Goal: Information Seeking & Learning: Learn about a topic

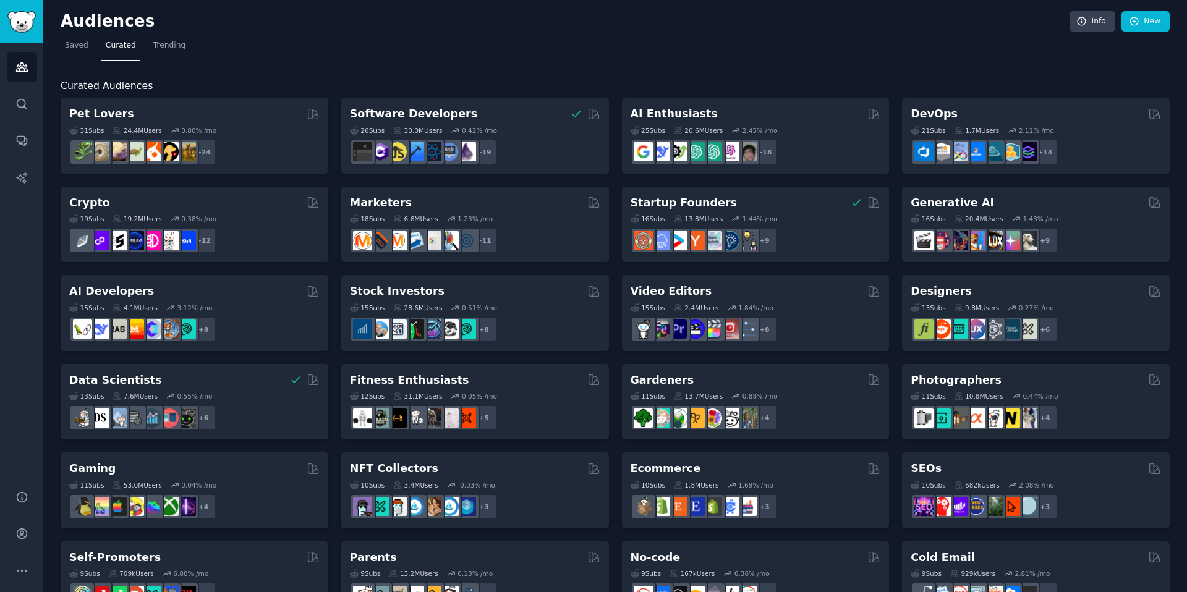
click at [74, 47] on span "Saved" at bounding box center [76, 45] width 23 height 11
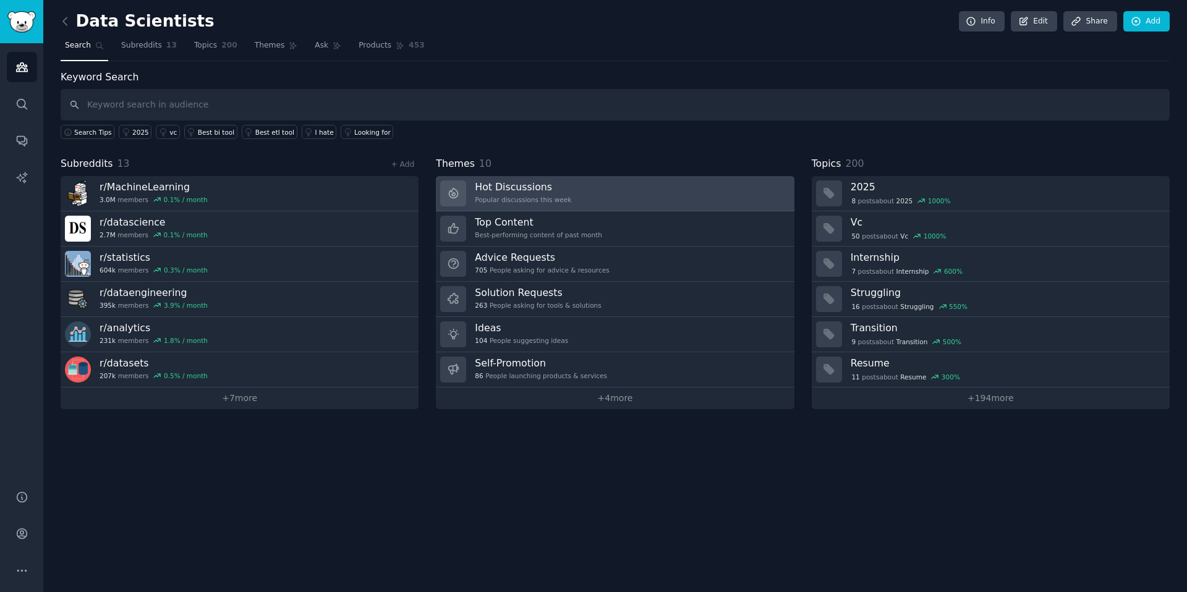
click at [624, 187] on link "Hot Discussions Popular discussions this week" at bounding box center [615, 193] width 358 height 35
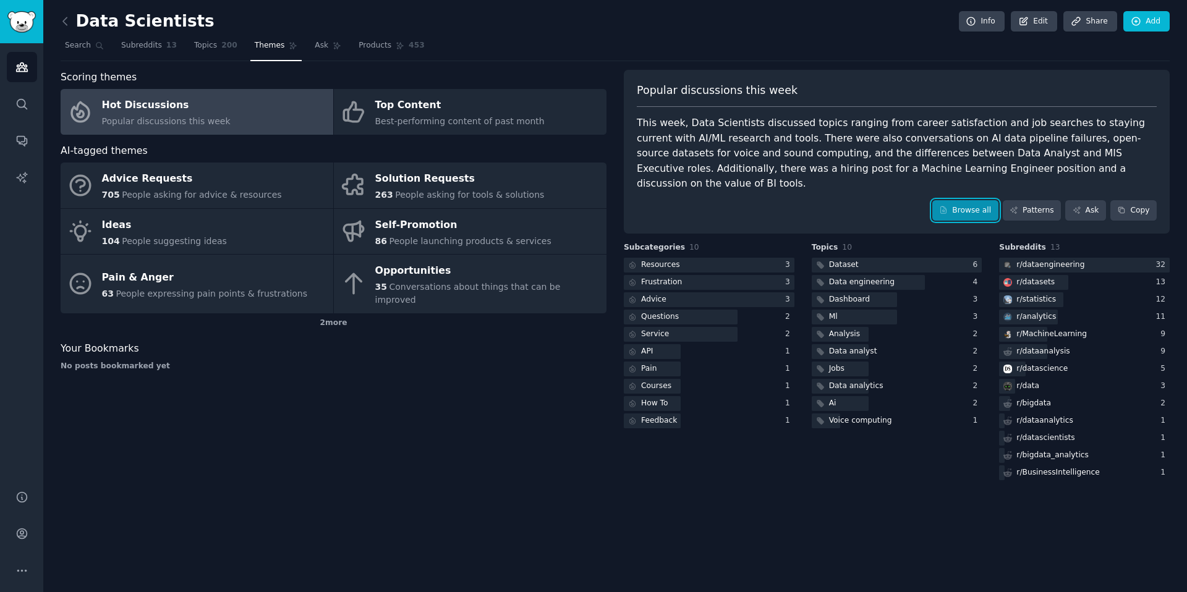
click at [972, 205] on link "Browse all" at bounding box center [965, 210] width 66 height 21
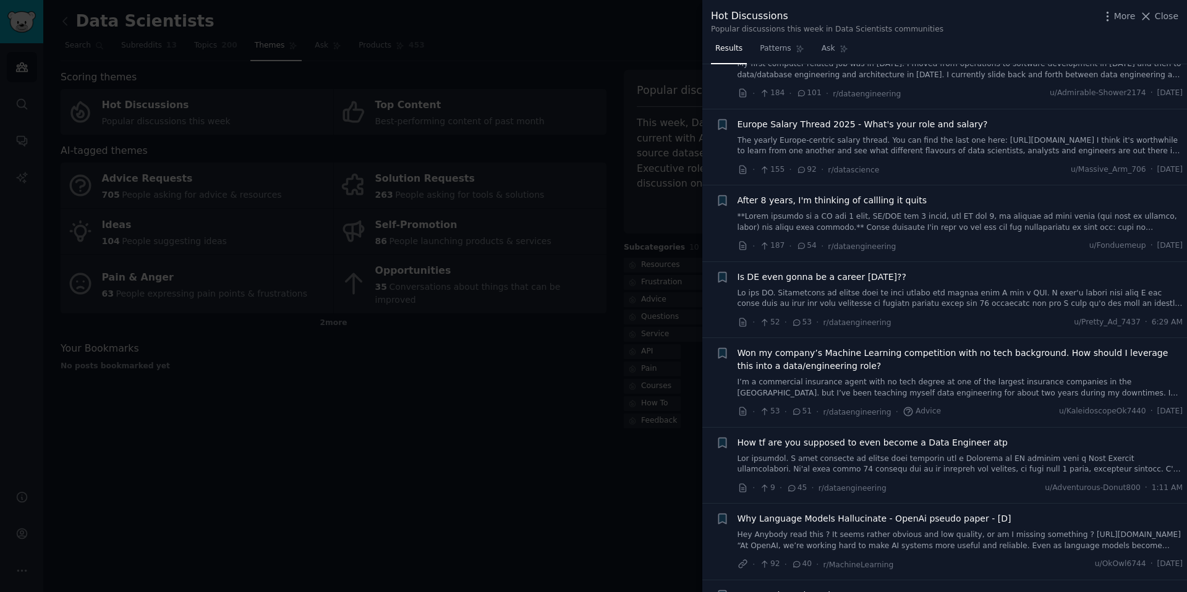
scroll to position [74, 0]
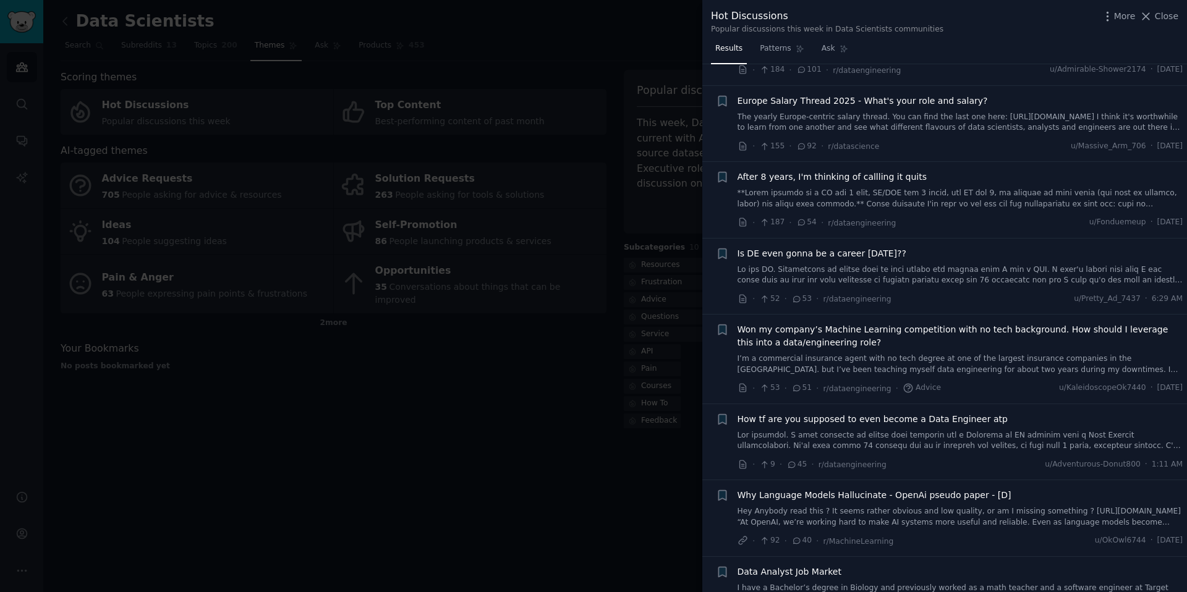
click at [878, 253] on span "Is DE even gonna be a career in 5 years??" at bounding box center [821, 253] width 169 height 13
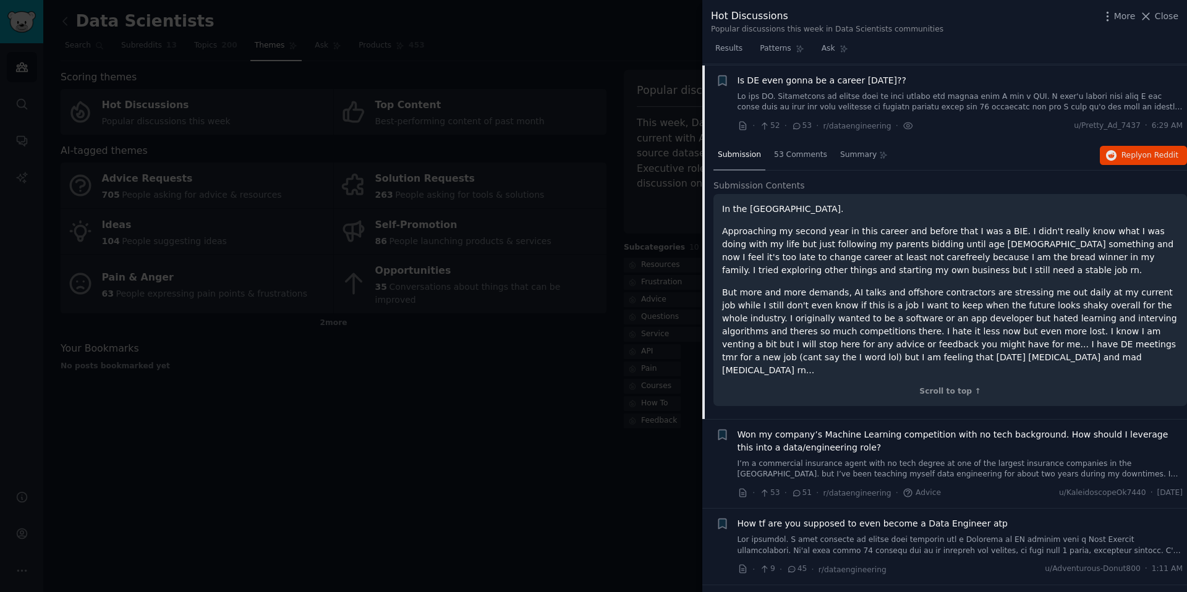
scroll to position [248, 0]
click at [1121, 149] on span "Reply on Reddit" at bounding box center [1149, 154] width 57 height 11
click at [487, 387] on div at bounding box center [593, 296] width 1187 height 592
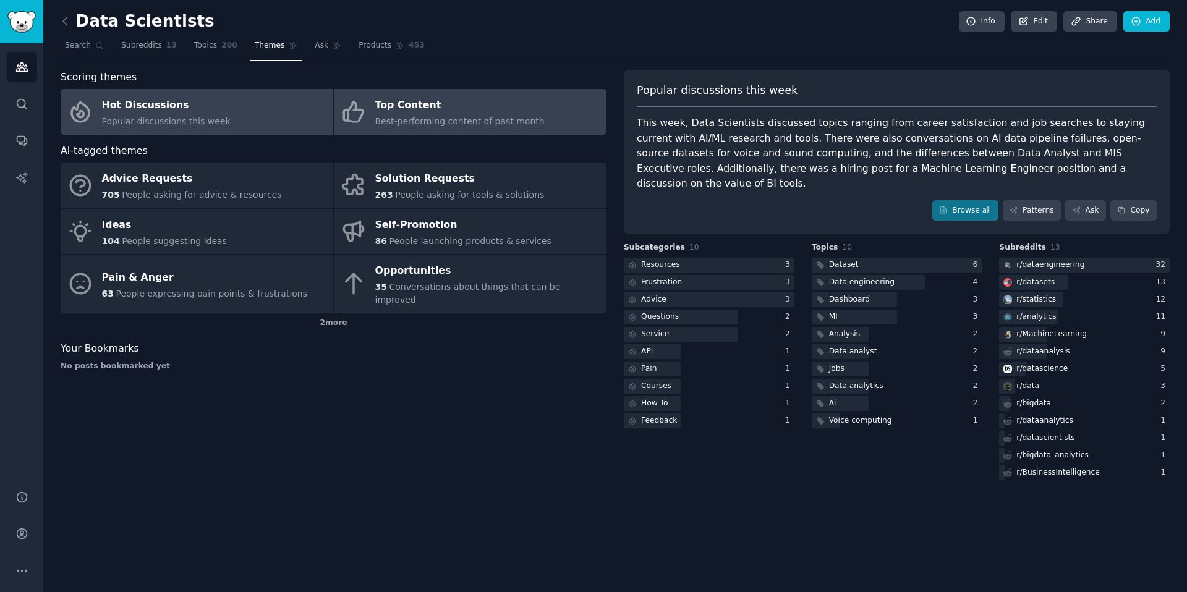
click at [503, 103] on div "Top Content" at bounding box center [459, 106] width 169 height 20
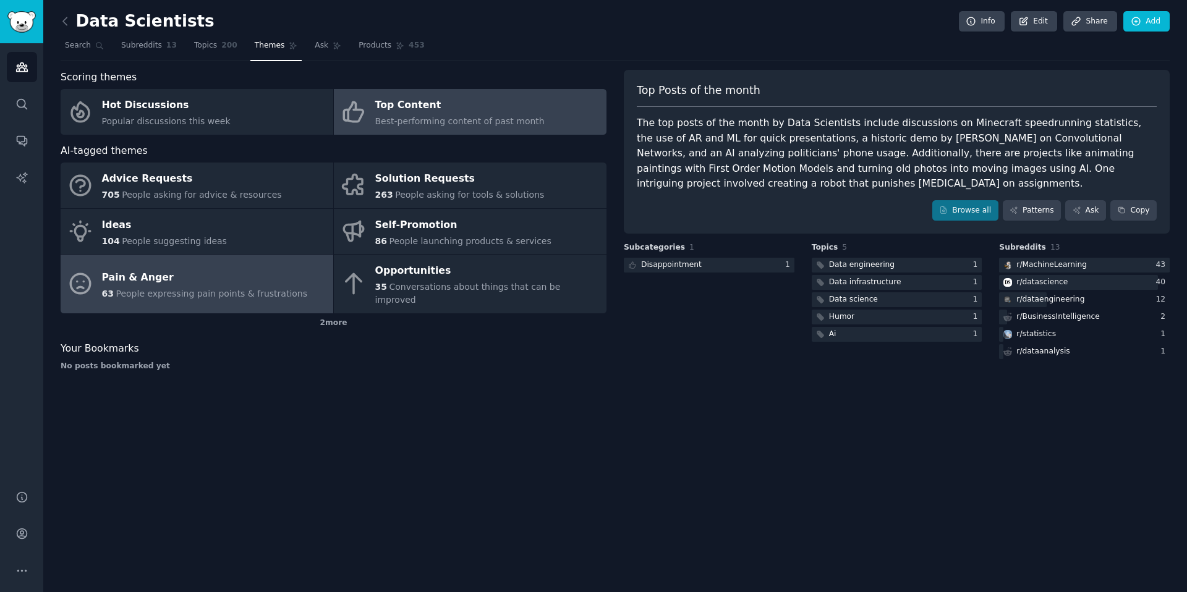
click at [275, 287] on div "63 People expressing pain points & frustrations" at bounding box center [205, 293] width 206 height 13
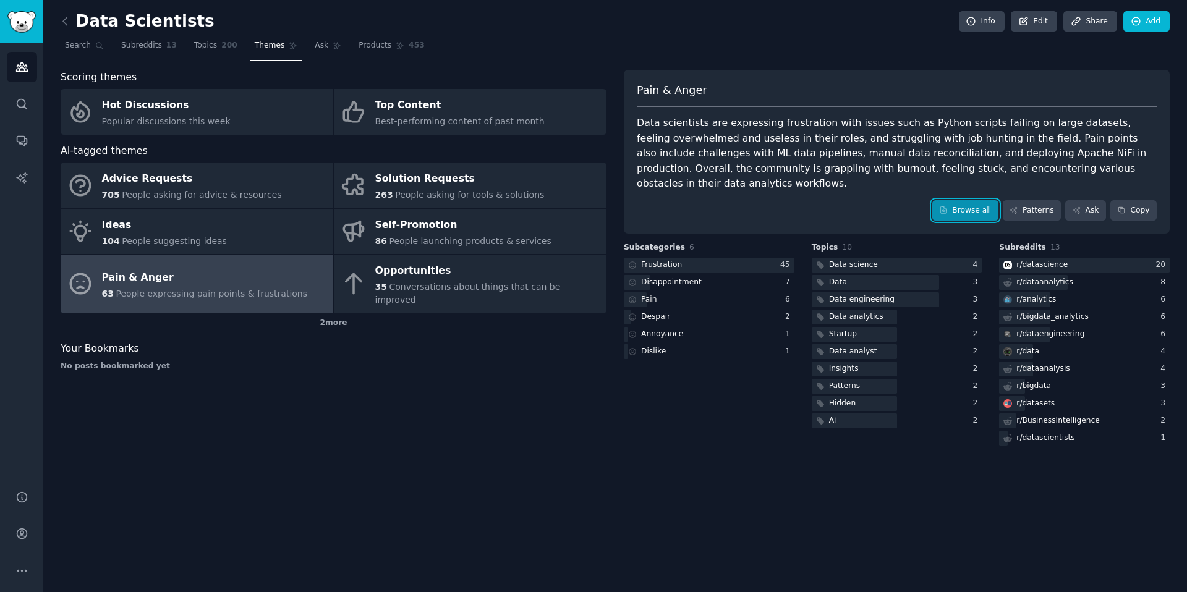
click at [963, 211] on link "Browse all" at bounding box center [965, 210] width 66 height 21
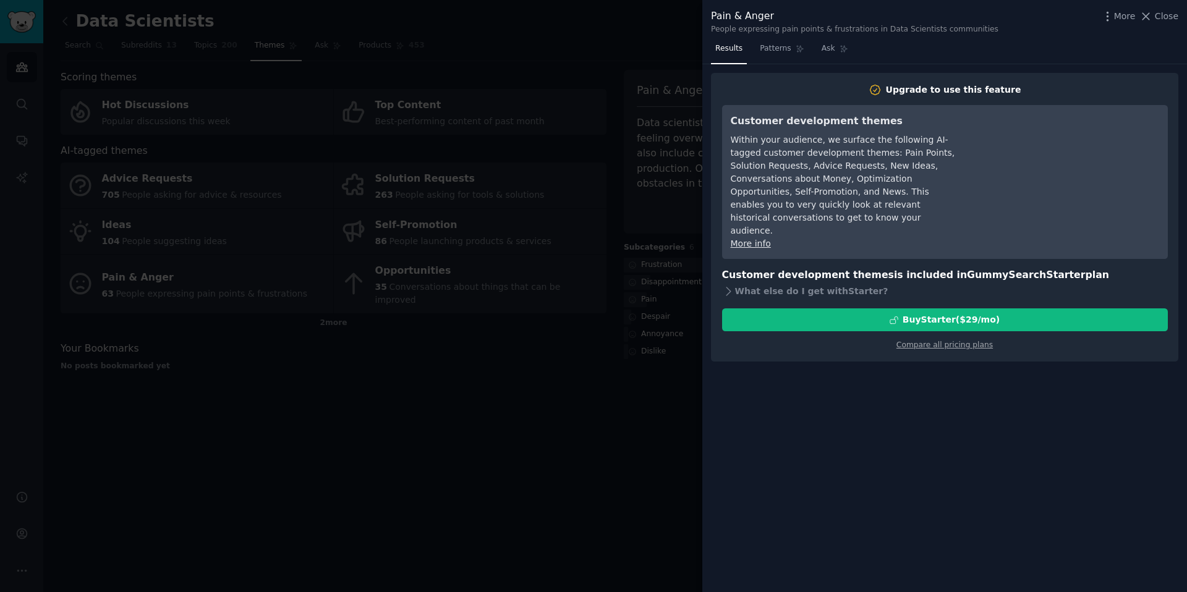
click at [655, 274] on div at bounding box center [593, 296] width 1187 height 592
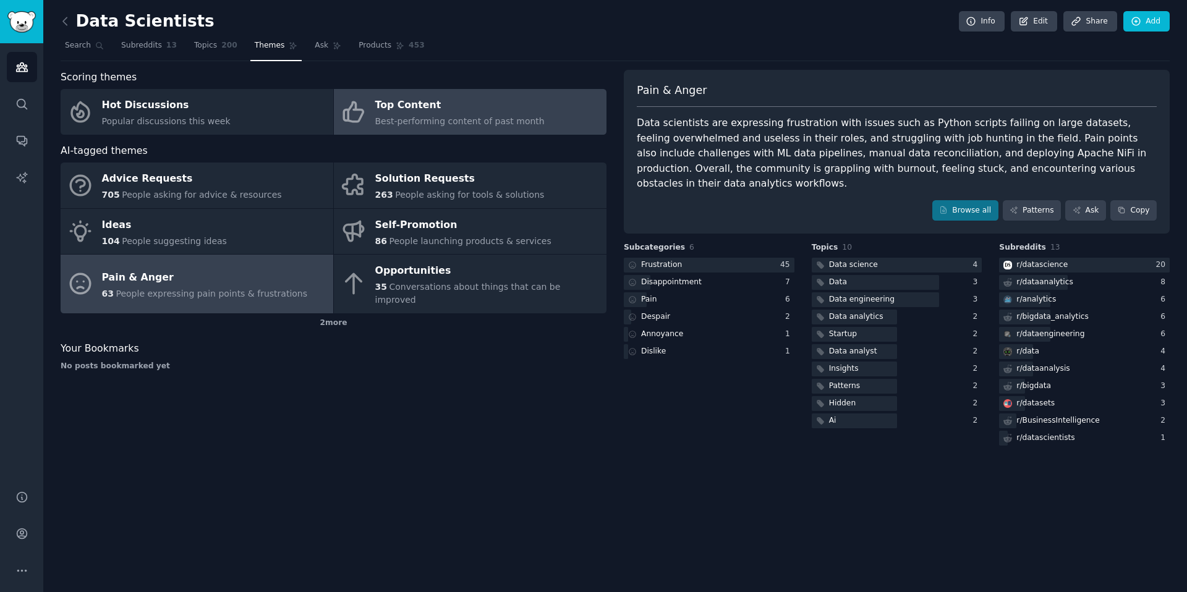
click at [438, 117] on span "Best-performing content of past month" at bounding box center [459, 121] width 169 height 10
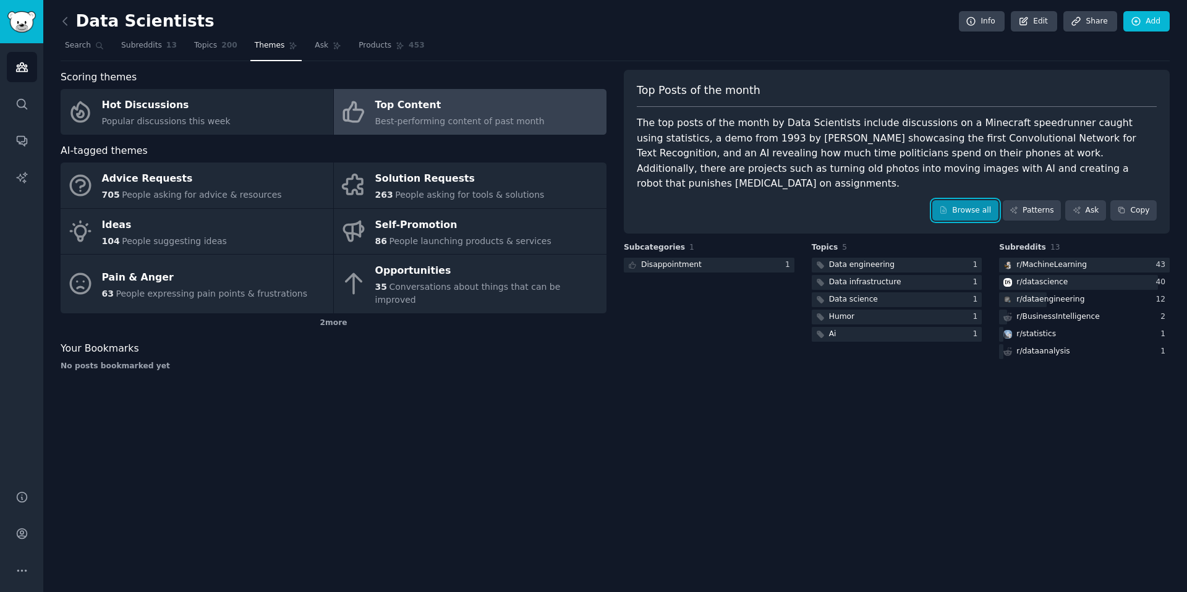
click at [955, 200] on link "Browse all" at bounding box center [965, 210] width 66 height 21
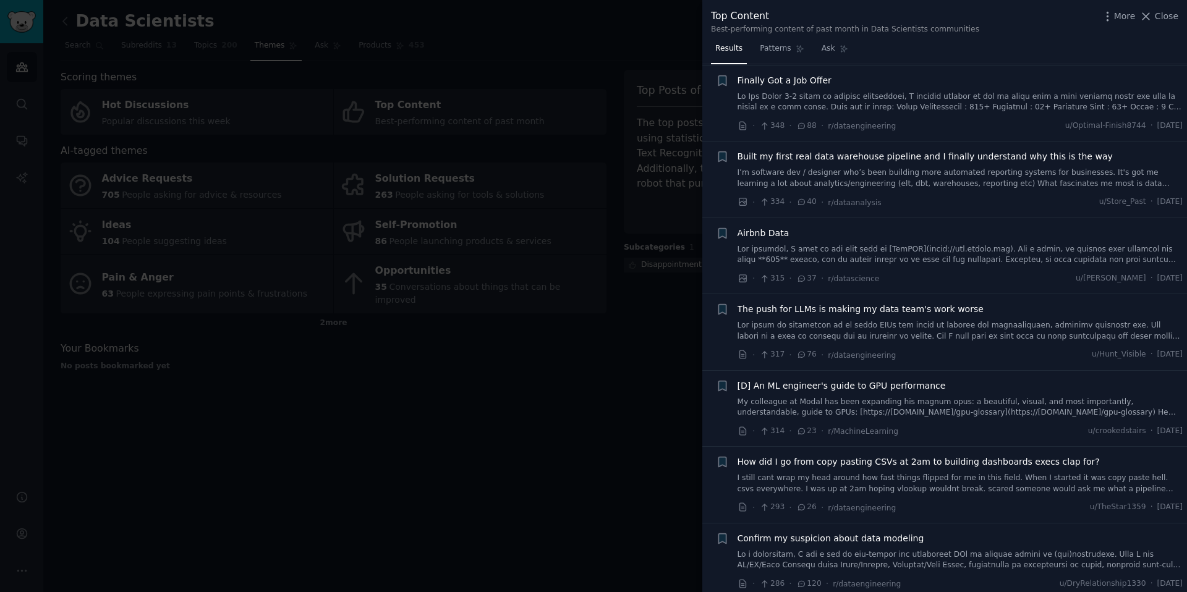
scroll to position [816, 0]
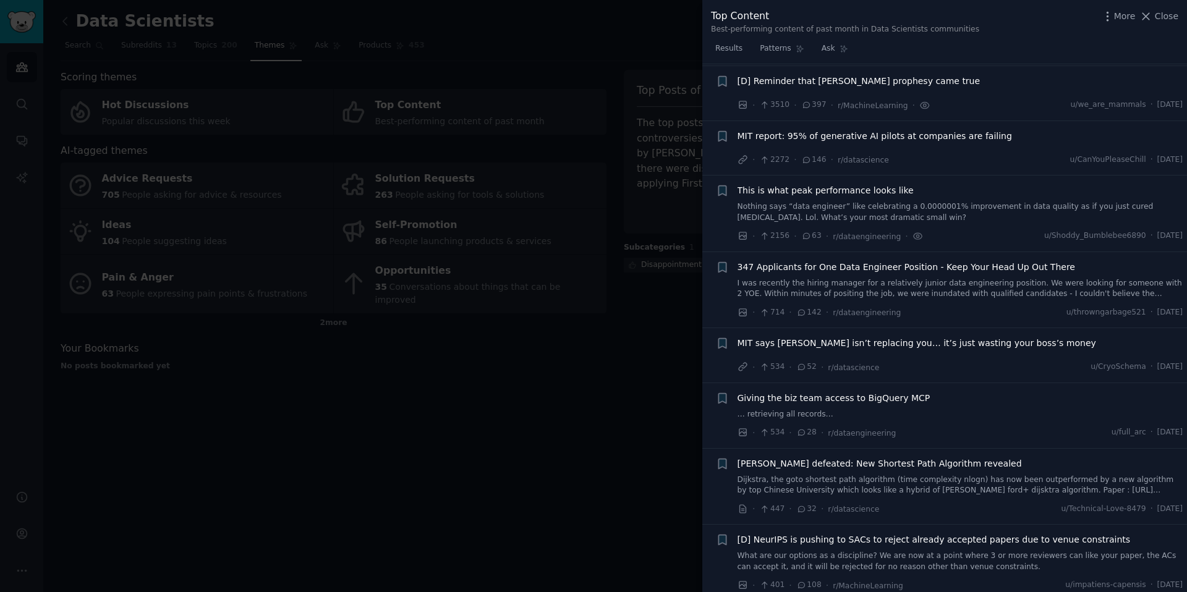
scroll to position [223, 0]
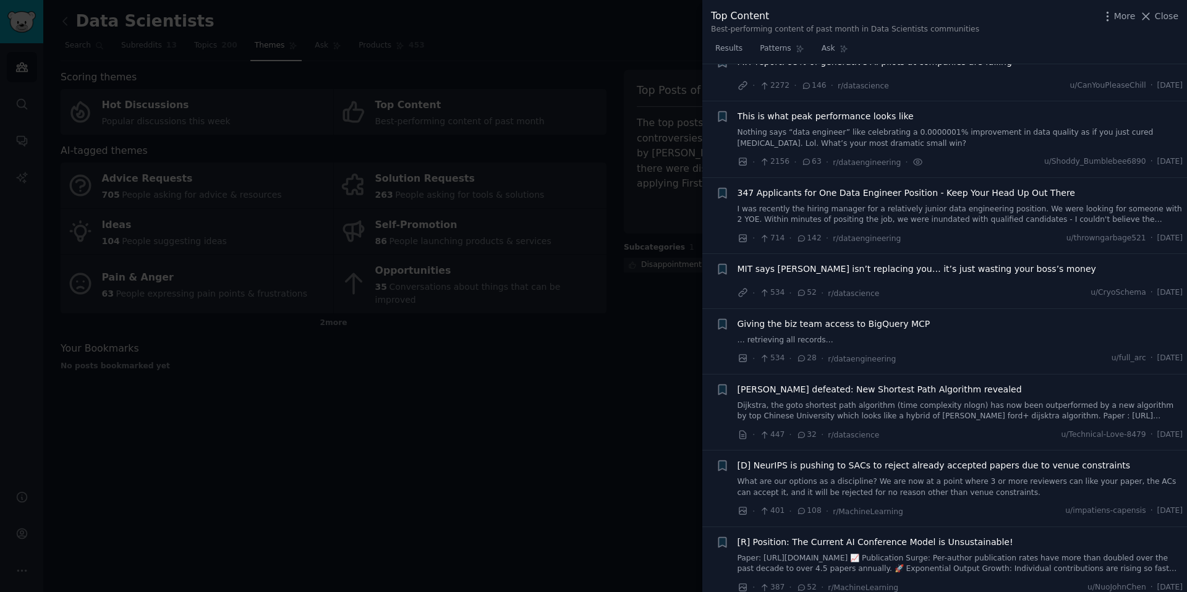
click at [769, 338] on link "… retrieving all records…" at bounding box center [960, 340] width 446 height 11
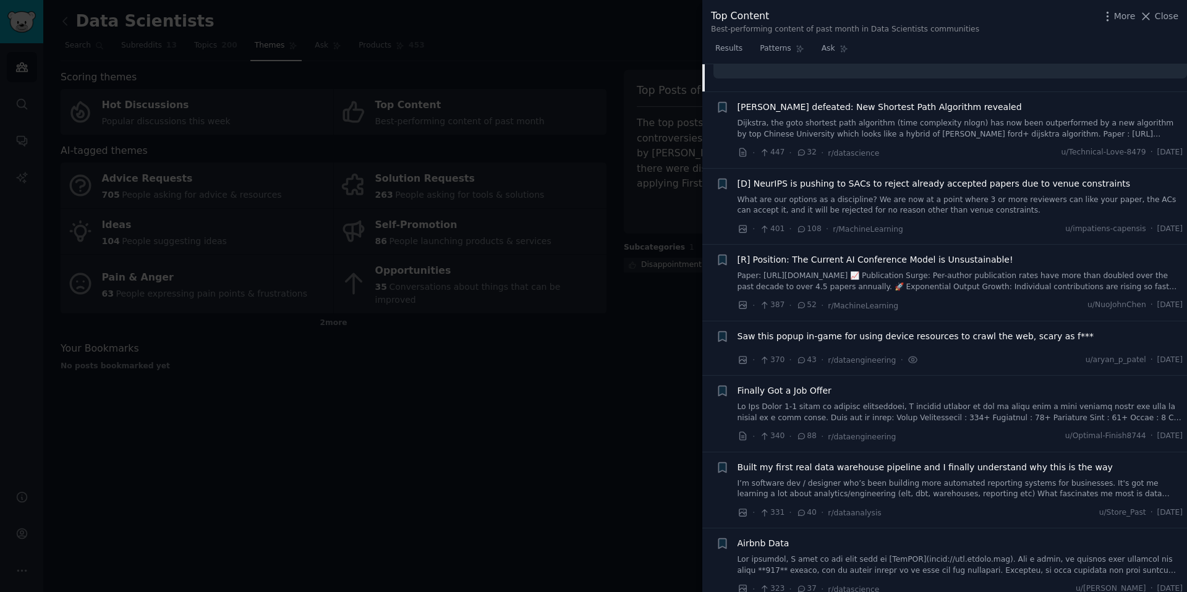
scroll to position [821, 0]
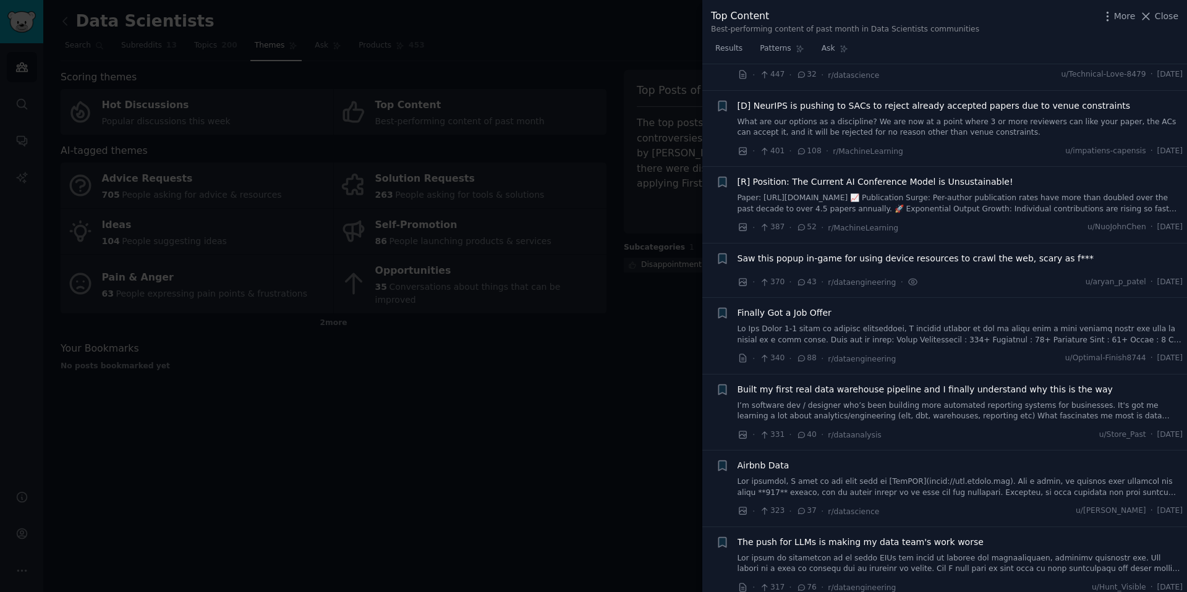
click at [803, 460] on div "Airbnb Data" at bounding box center [960, 465] width 446 height 13
click at [791, 470] on div "Airbnb Data" at bounding box center [960, 465] width 446 height 13
click at [763, 465] on span "Airbnb Data" at bounding box center [763, 465] width 52 height 13
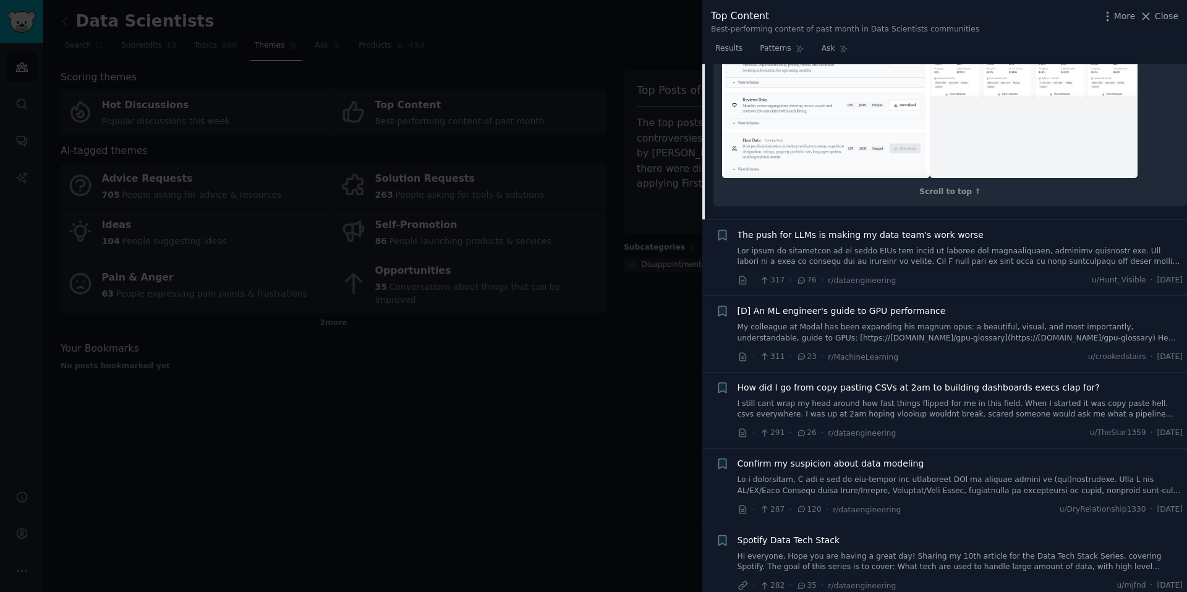
scroll to position [1913, 0]
